Goal: Task Accomplishment & Management: Use online tool/utility

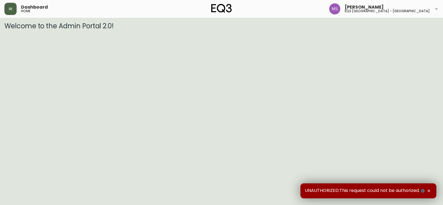
click at [12, 6] on button "button" at bounding box center [10, 9] width 12 height 12
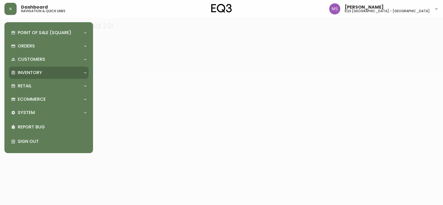
click at [27, 73] on p "Inventory" at bounding box center [30, 72] width 24 height 6
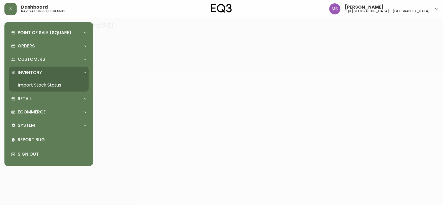
click at [60, 83] on link "Import Stock Status" at bounding box center [49, 85] width 80 height 13
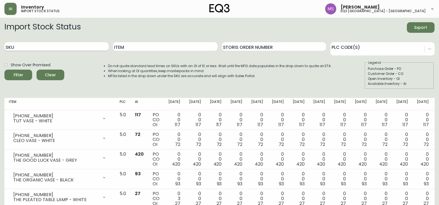
drag, startPoint x: 70, startPoint y: 46, endPoint x: 67, endPoint y: 50, distance: 4.9
click at [69, 47] on input "SKU" at bounding box center [56, 46] width 104 height 9
click at [57, 45] on input "[PHONE_NUMBER]" at bounding box center [56, 46] width 104 height 9
click at [4, 69] on button "Filter" at bounding box center [18, 74] width 28 height 11
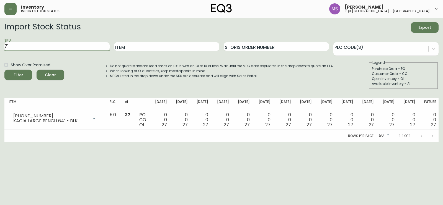
type input "7"
click at [133, 45] on input "Item" at bounding box center [166, 46] width 105 height 9
click at [140, 47] on input "Item" at bounding box center [166, 46] width 105 height 9
click at [60, 45] on input "SKU" at bounding box center [56, 46] width 105 height 9
click at [4, 69] on button "Filter" at bounding box center [18, 74] width 28 height 11
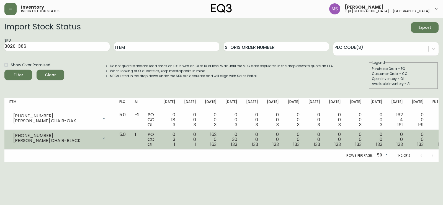
click at [69, 136] on div "[PHONE_NUMBER]" at bounding box center [55, 135] width 85 height 5
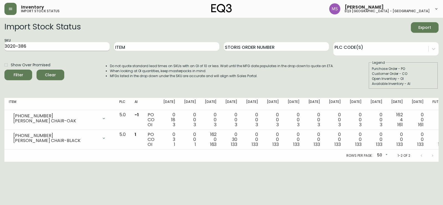
click at [47, 48] on input "3020-386" at bounding box center [56, 46] width 105 height 9
type input "3"
click at [135, 45] on input "Item" at bounding box center [166, 46] width 105 height 9
